Goal: Task Accomplishment & Management: Use online tool/utility

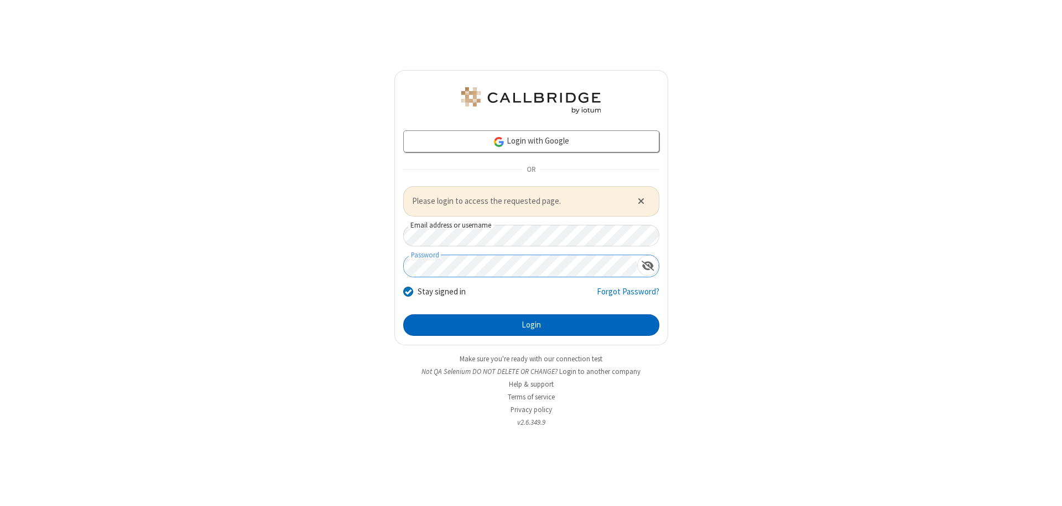
click at [531, 325] on button "Login" at bounding box center [531, 326] width 256 height 22
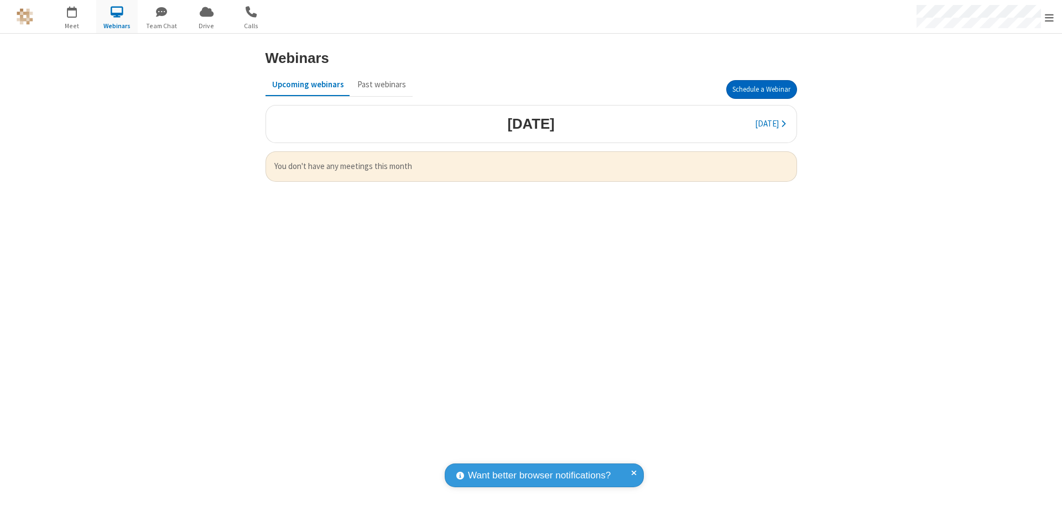
click at [761, 90] on button "Schedule a Webinar" at bounding box center [761, 89] width 71 height 19
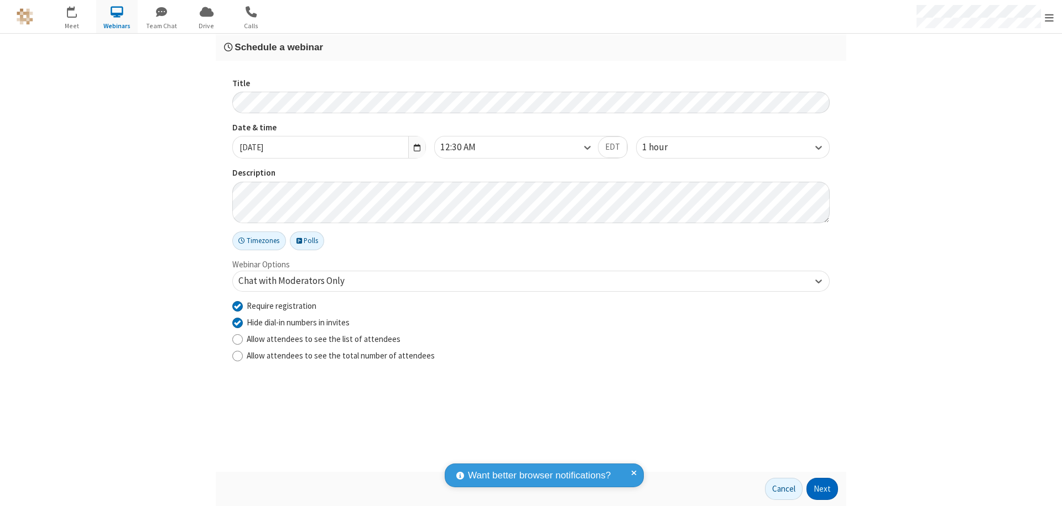
click at [822, 489] on button "Next" at bounding box center [822, 489] width 32 height 22
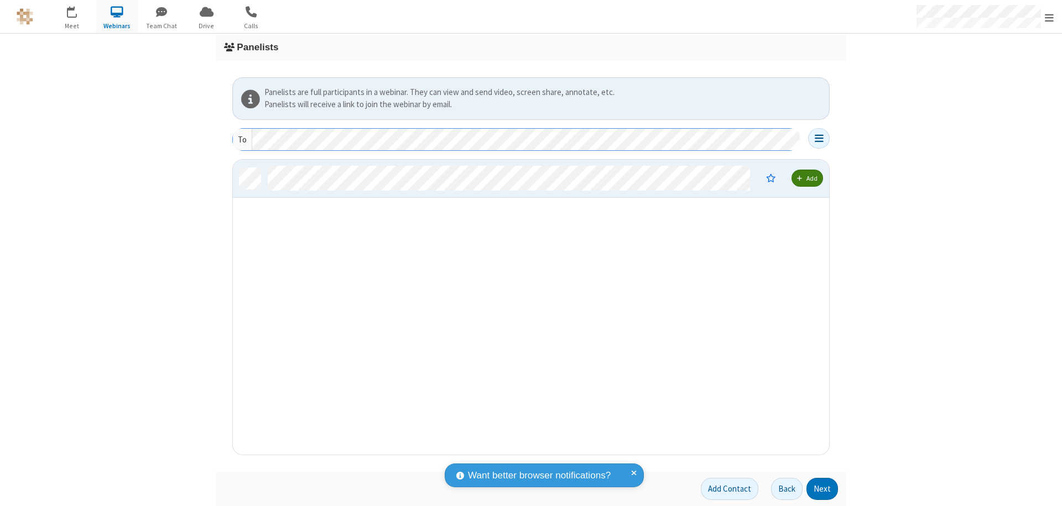
scroll to position [287, 588]
click at [822, 489] on button "Next" at bounding box center [822, 489] width 32 height 22
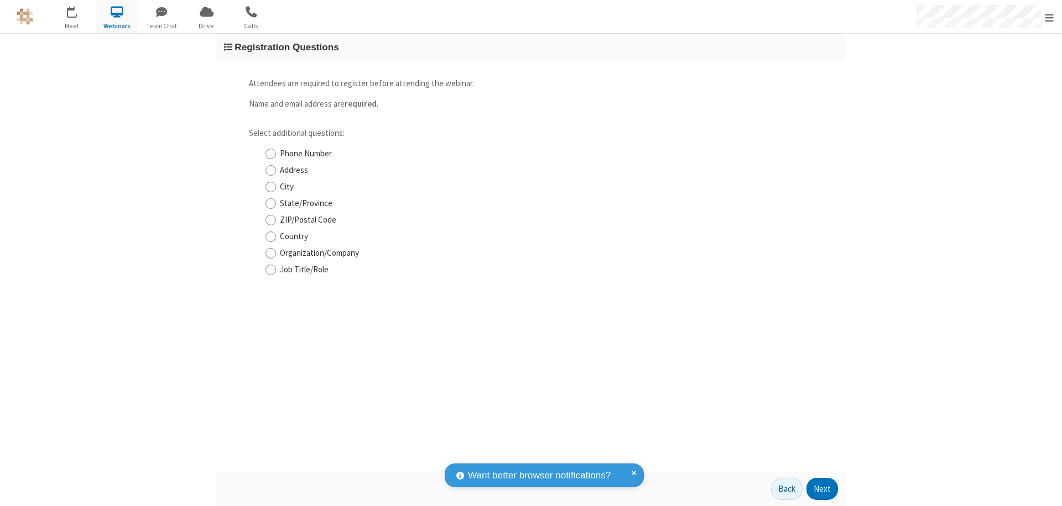
click at [270, 154] on input "Phone Number" at bounding box center [270, 154] width 11 height 12
checkbox input "true"
click at [822, 489] on button "Next" at bounding box center [822, 489] width 32 height 22
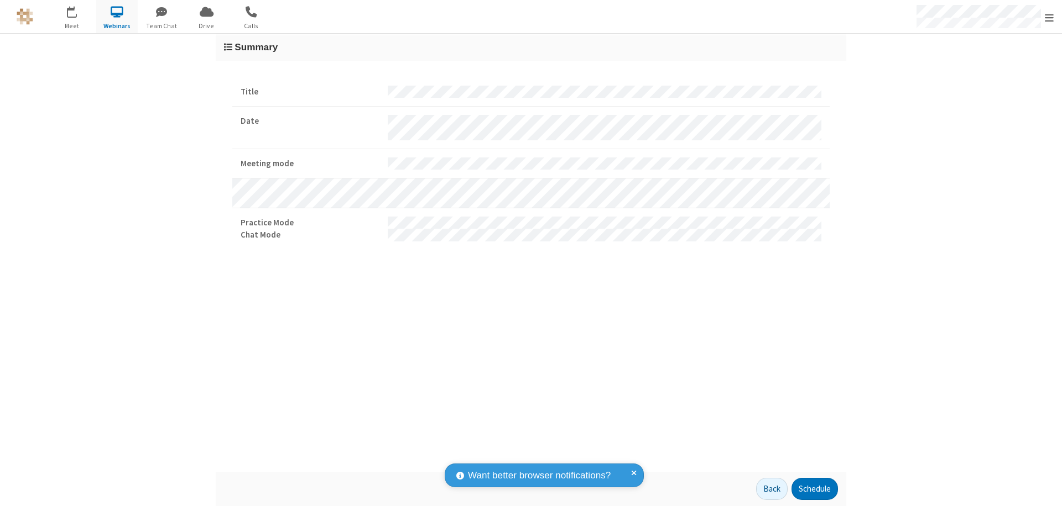
click at [814, 489] on button "Schedule" at bounding box center [814, 489] width 46 height 22
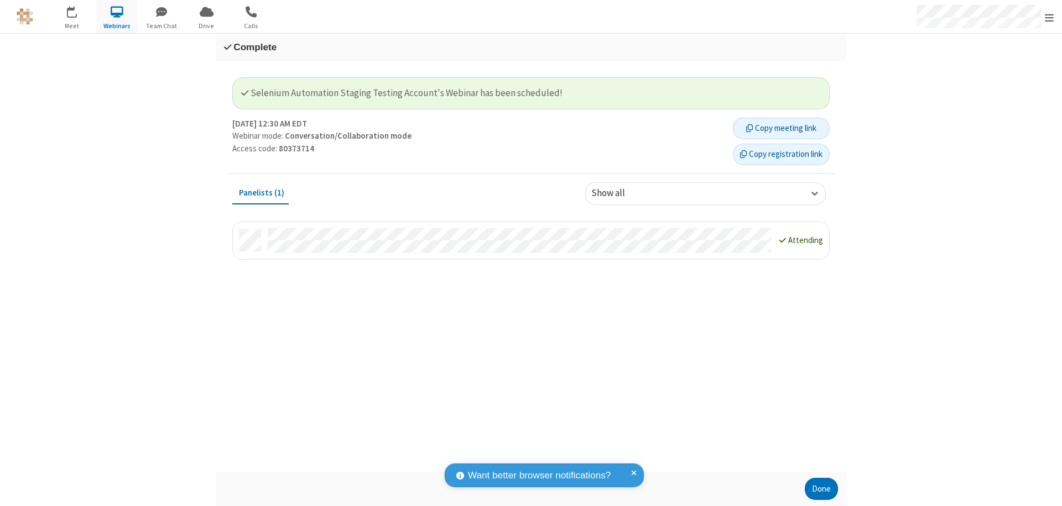
click at [781, 154] on button "Copy registration link" at bounding box center [781, 155] width 97 height 22
click at [821, 489] on button "Done" at bounding box center [820, 489] width 33 height 22
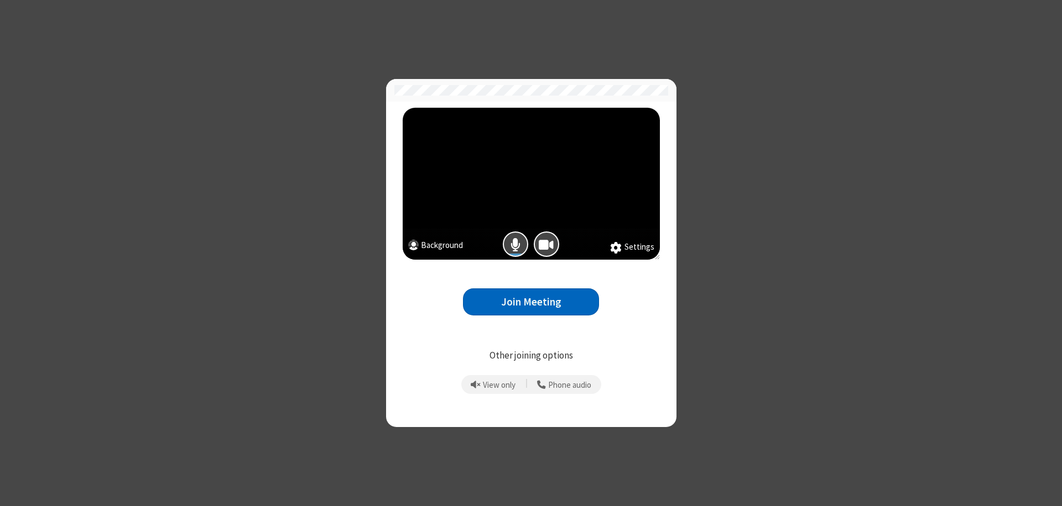
click at [531, 302] on button "Join Meeting" at bounding box center [531, 302] width 136 height 27
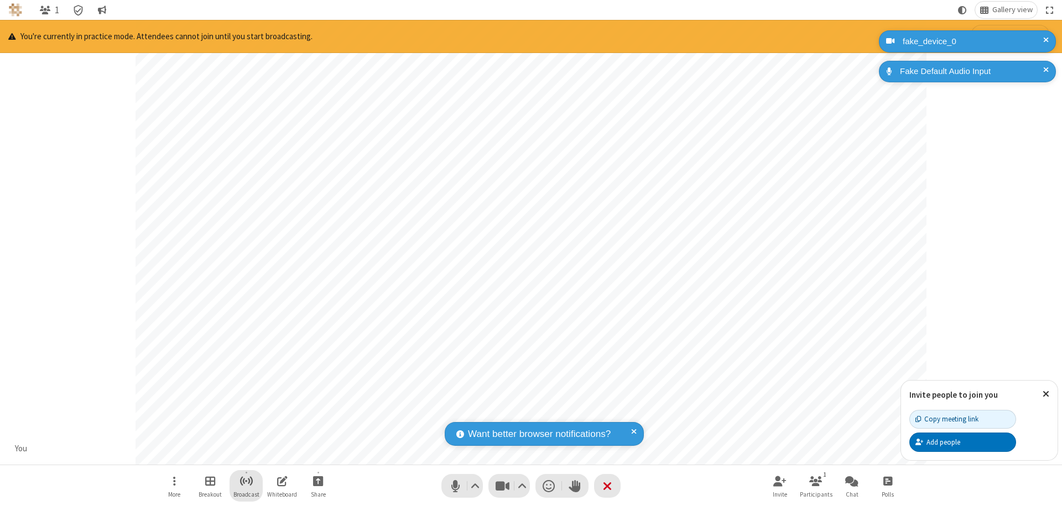
click at [245, 481] on span "Start broadcast" at bounding box center [246, 481] width 14 height 14
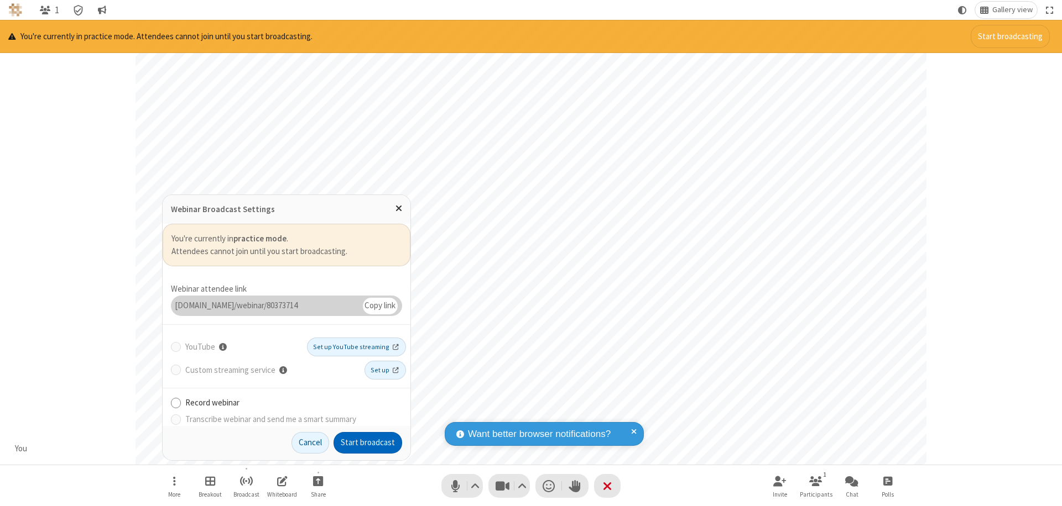
click at [368, 443] on button "Start broadcast" at bounding box center [367, 443] width 69 height 22
